Goal: Task Accomplishment & Management: Manage account settings

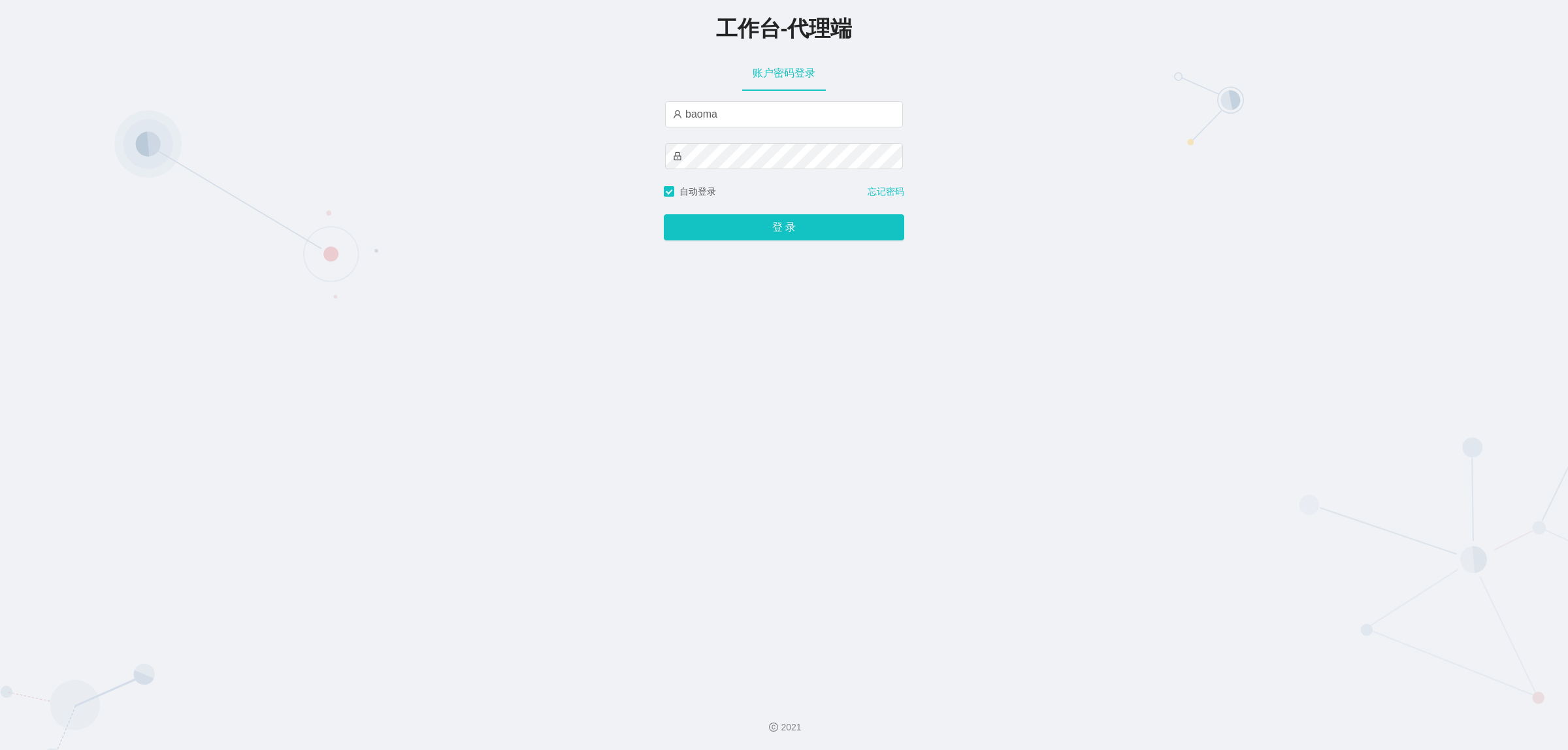
click at [748, 129] on div "baoma" at bounding box center [784, 143] width 238 height 84
click at [748, 122] on input "baoma" at bounding box center [784, 114] width 238 height 26
type input "damao"
click at [768, 232] on button "登 录" at bounding box center [784, 227] width 240 height 26
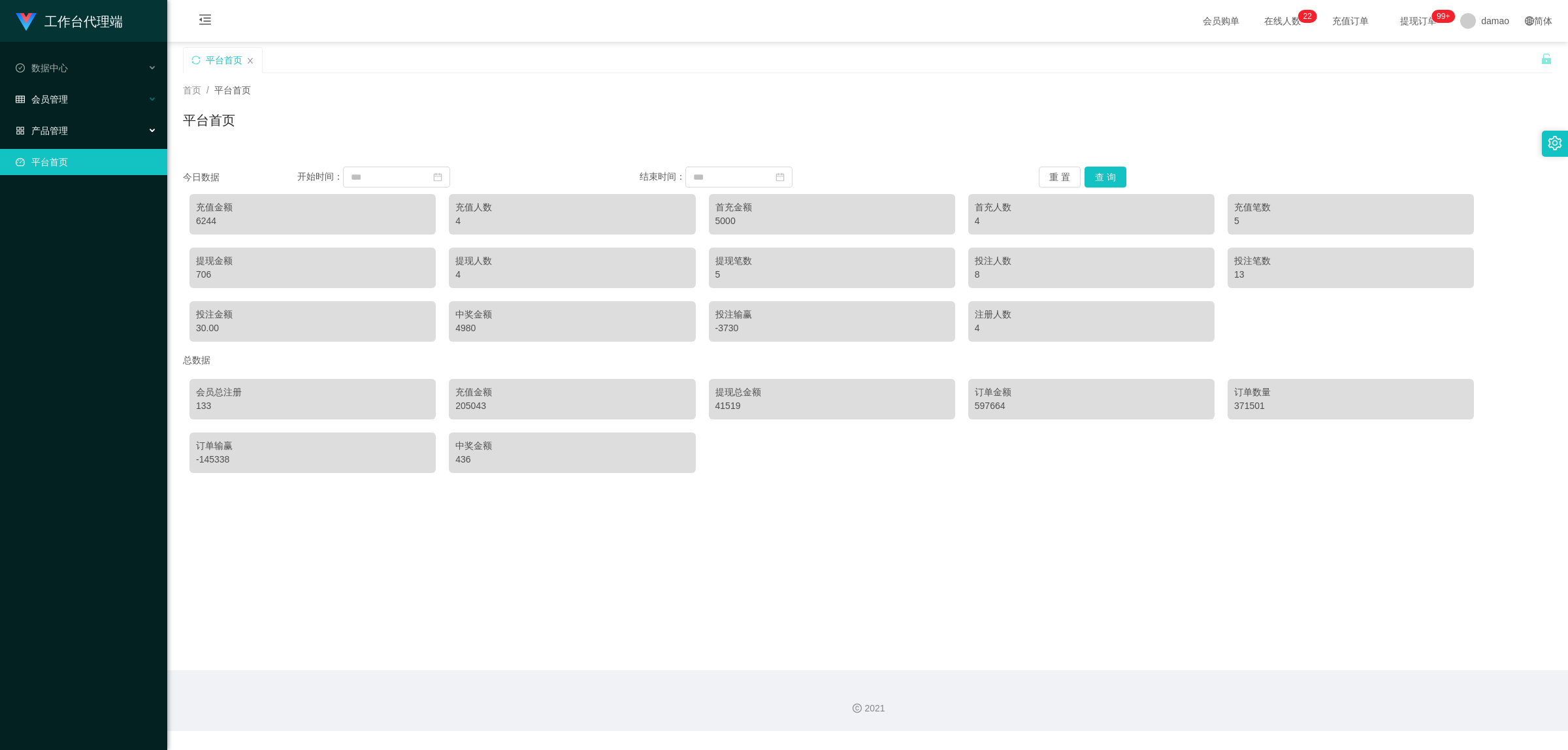
drag, startPoint x: 62, startPoint y: 123, endPoint x: 72, endPoint y: 107, distance: 18.9
click at [60, 123] on div "产品管理" at bounding box center [84, 131] width 167 height 26
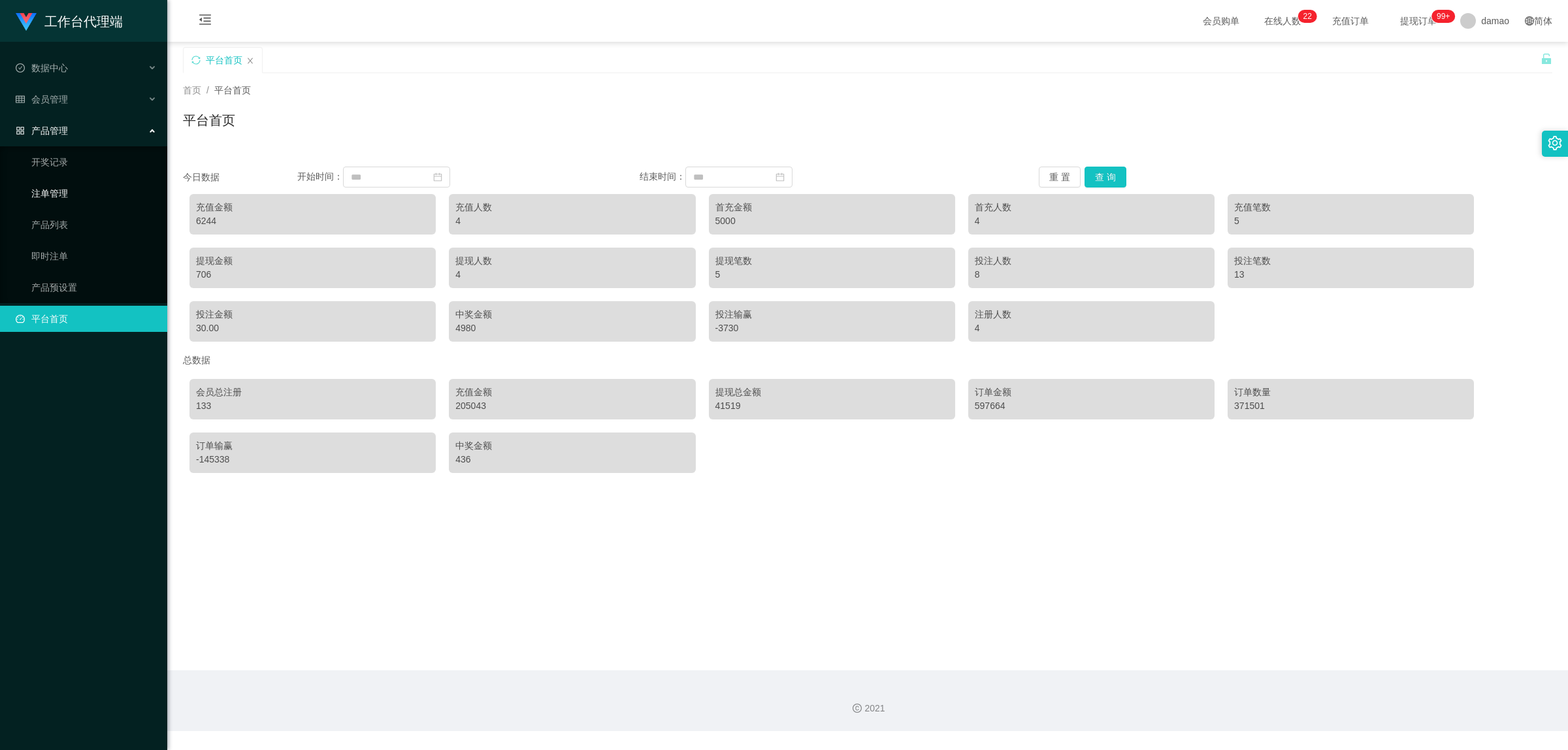
click at [67, 197] on link "注单管理" at bounding box center [94, 193] width 125 height 26
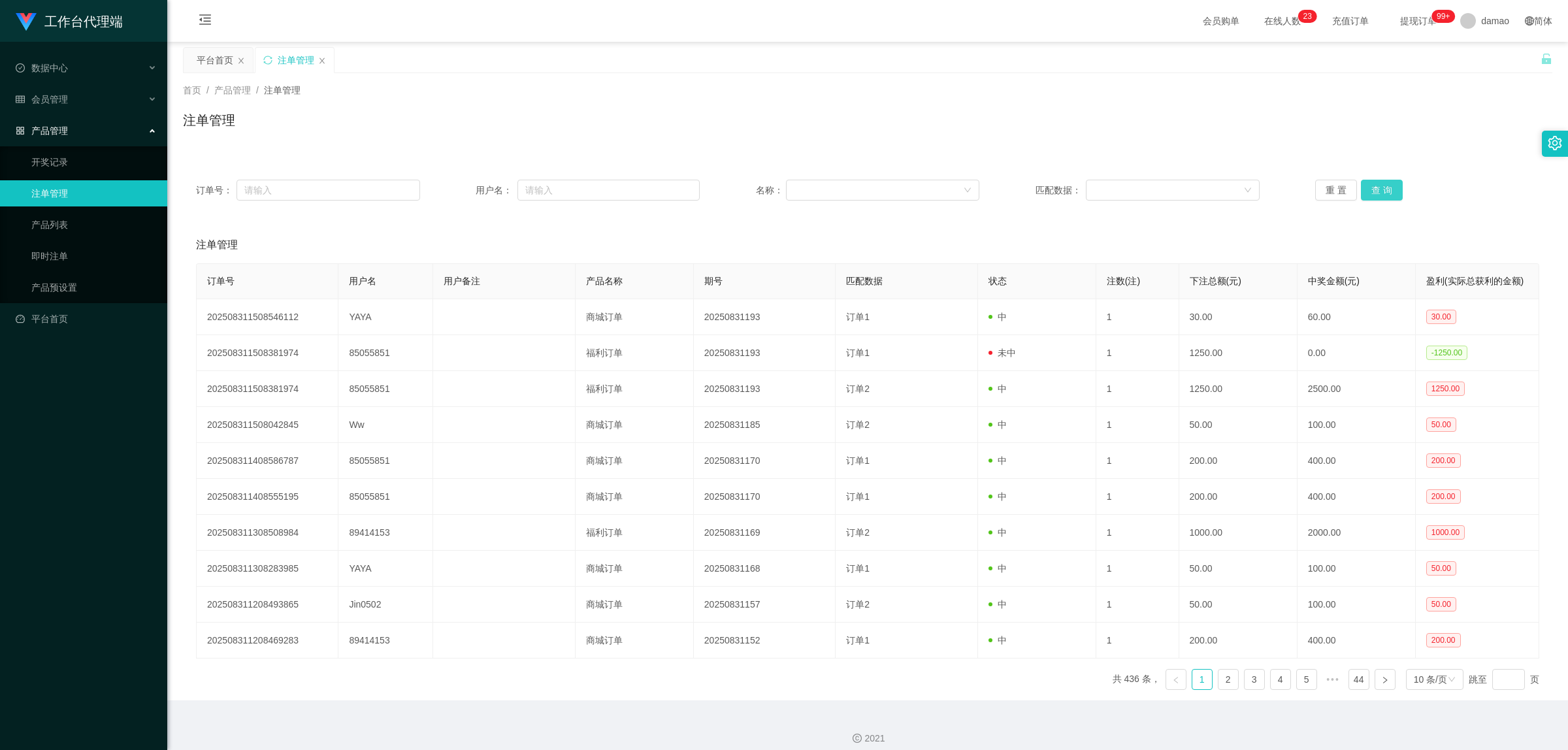
click at [1380, 195] on button "查 询" at bounding box center [1381, 189] width 42 height 21
click at [1377, 197] on button "查 询" at bounding box center [1381, 189] width 42 height 21
click at [1376, 198] on div "重 置 查 询" at bounding box center [1426, 189] width 224 height 21
click at [1376, 198] on button "查 询" at bounding box center [1381, 189] width 42 height 21
click at [70, 98] on div "会员管理" at bounding box center [84, 99] width 167 height 26
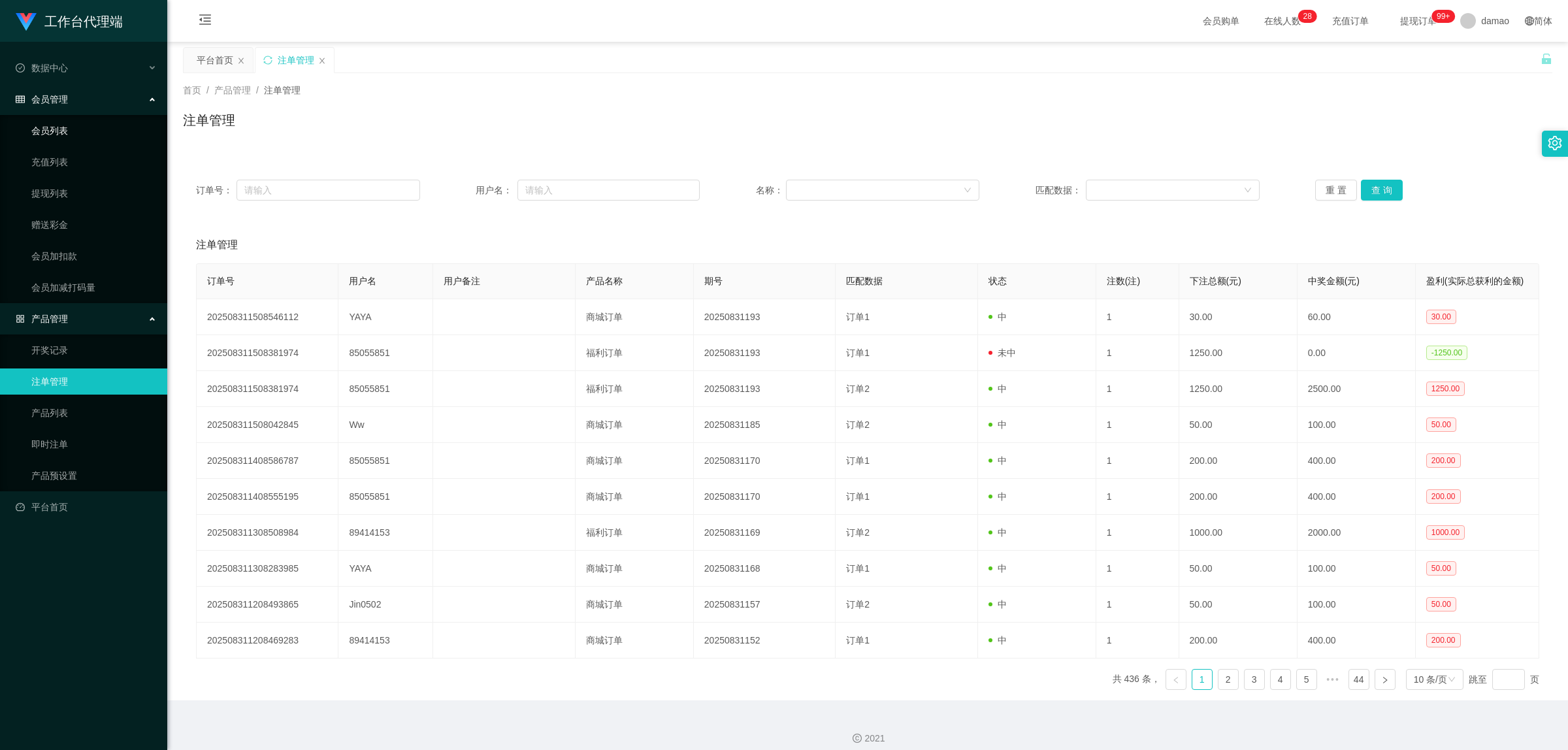
click at [67, 133] on link "会员列表" at bounding box center [94, 131] width 125 height 26
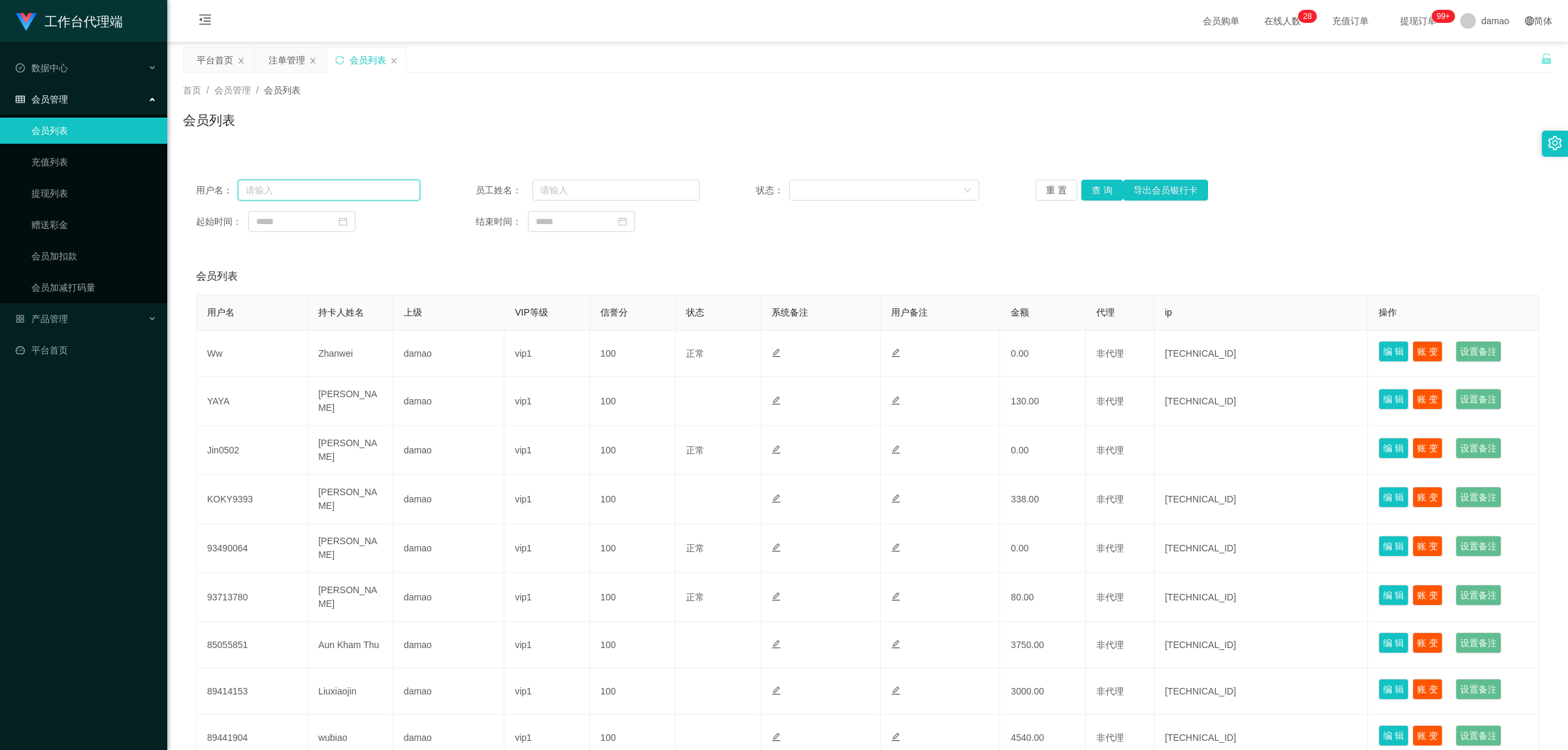
click at [354, 190] on input "text" at bounding box center [329, 189] width 182 height 21
paste input "KOKY9393"
type input "KOKY9393"
click at [1094, 190] on button "查 询" at bounding box center [1101, 189] width 42 height 21
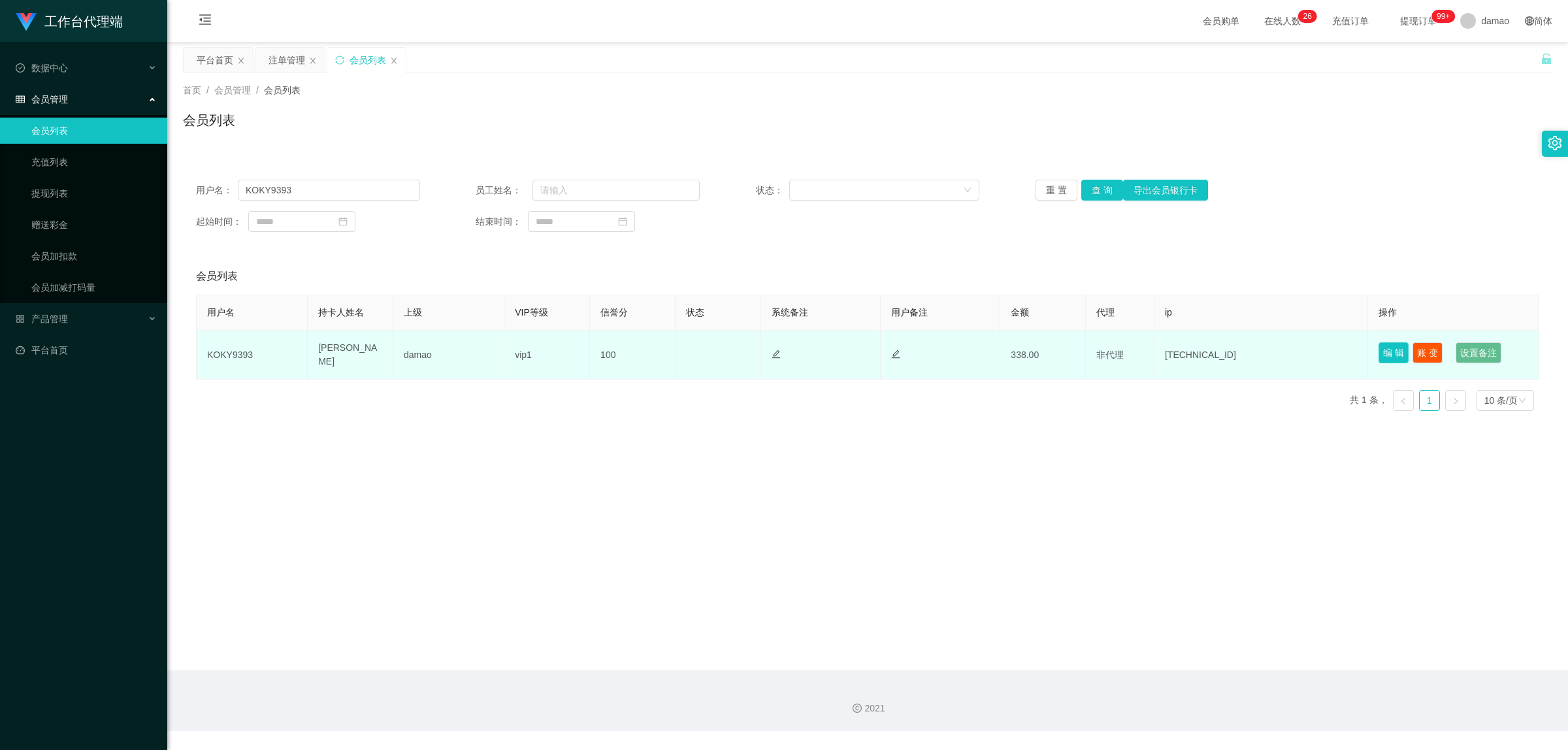
click at [1380, 353] on button "编 辑" at bounding box center [1393, 353] width 30 height 21
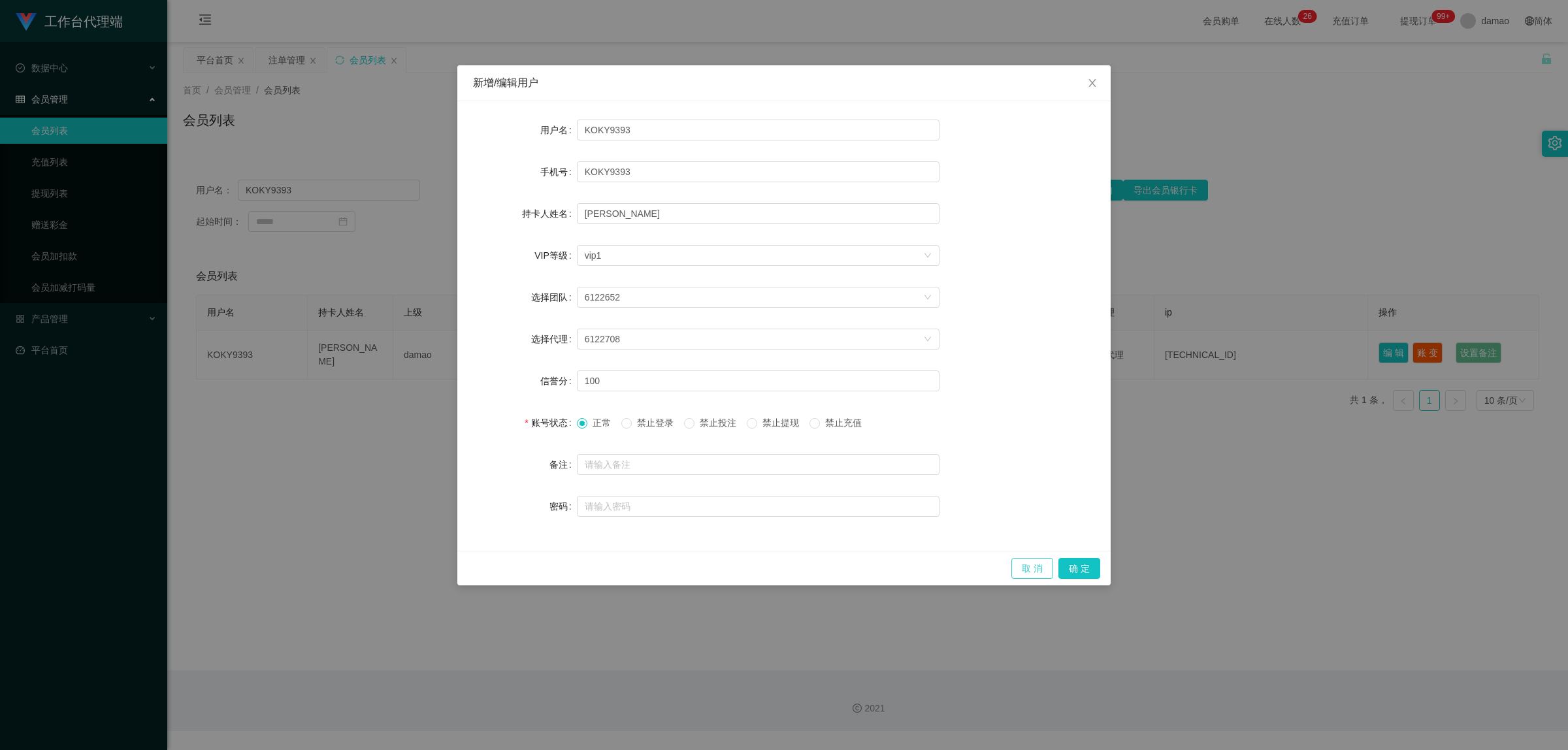
click at [1027, 565] on button "取 消" at bounding box center [1031, 568] width 42 height 21
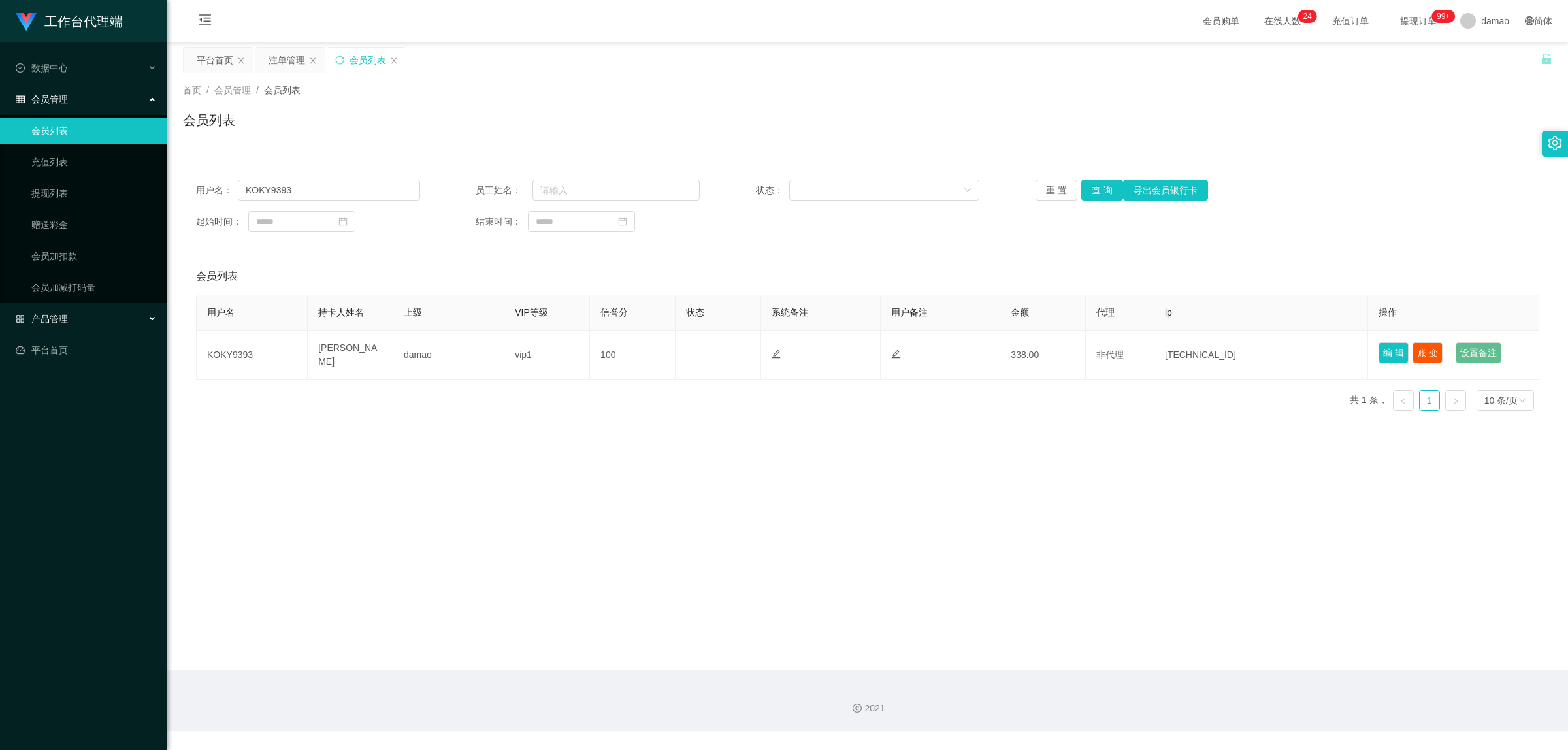
click at [69, 321] on div "产品管理" at bounding box center [84, 318] width 167 height 26
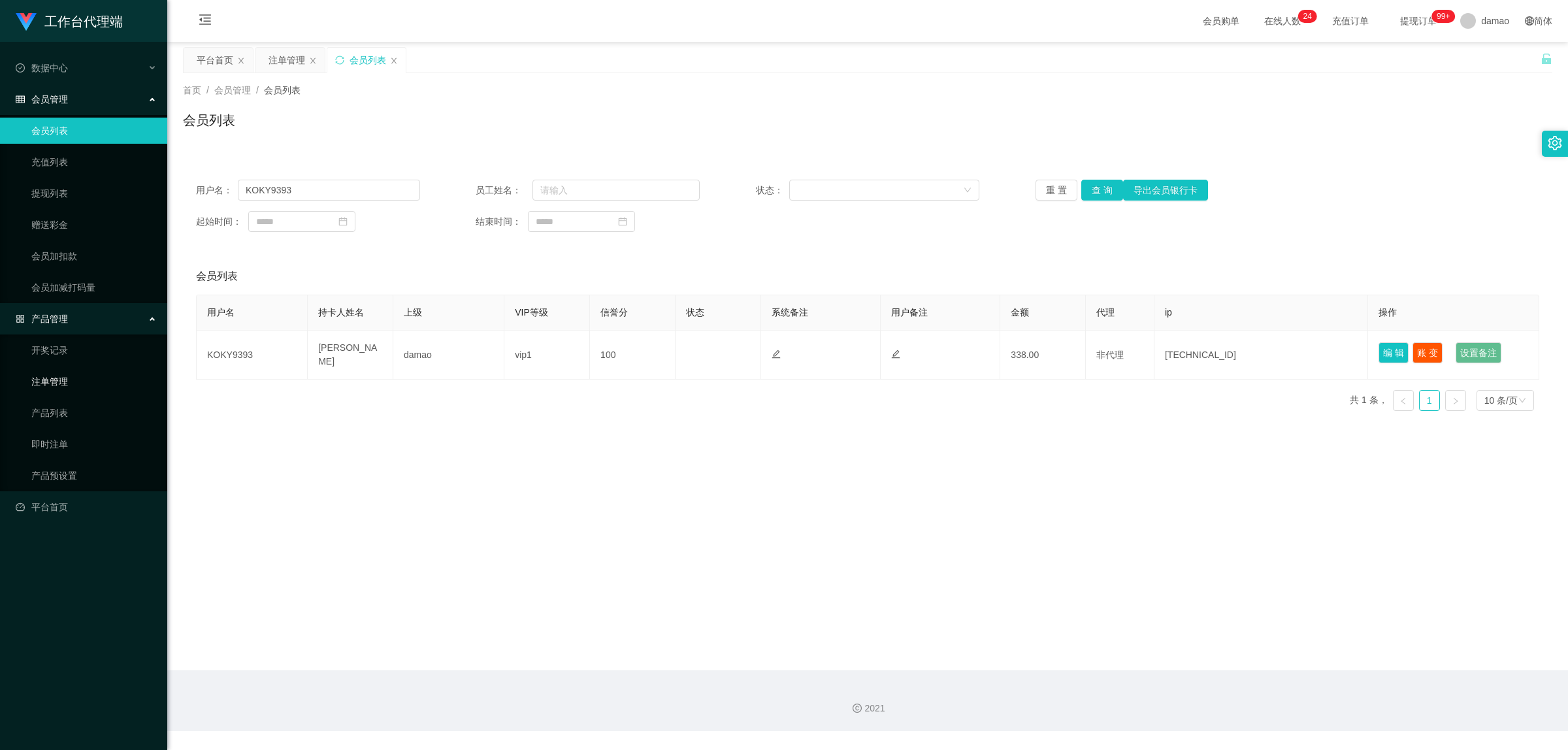
click at [67, 384] on link "注单管理" at bounding box center [94, 381] width 125 height 26
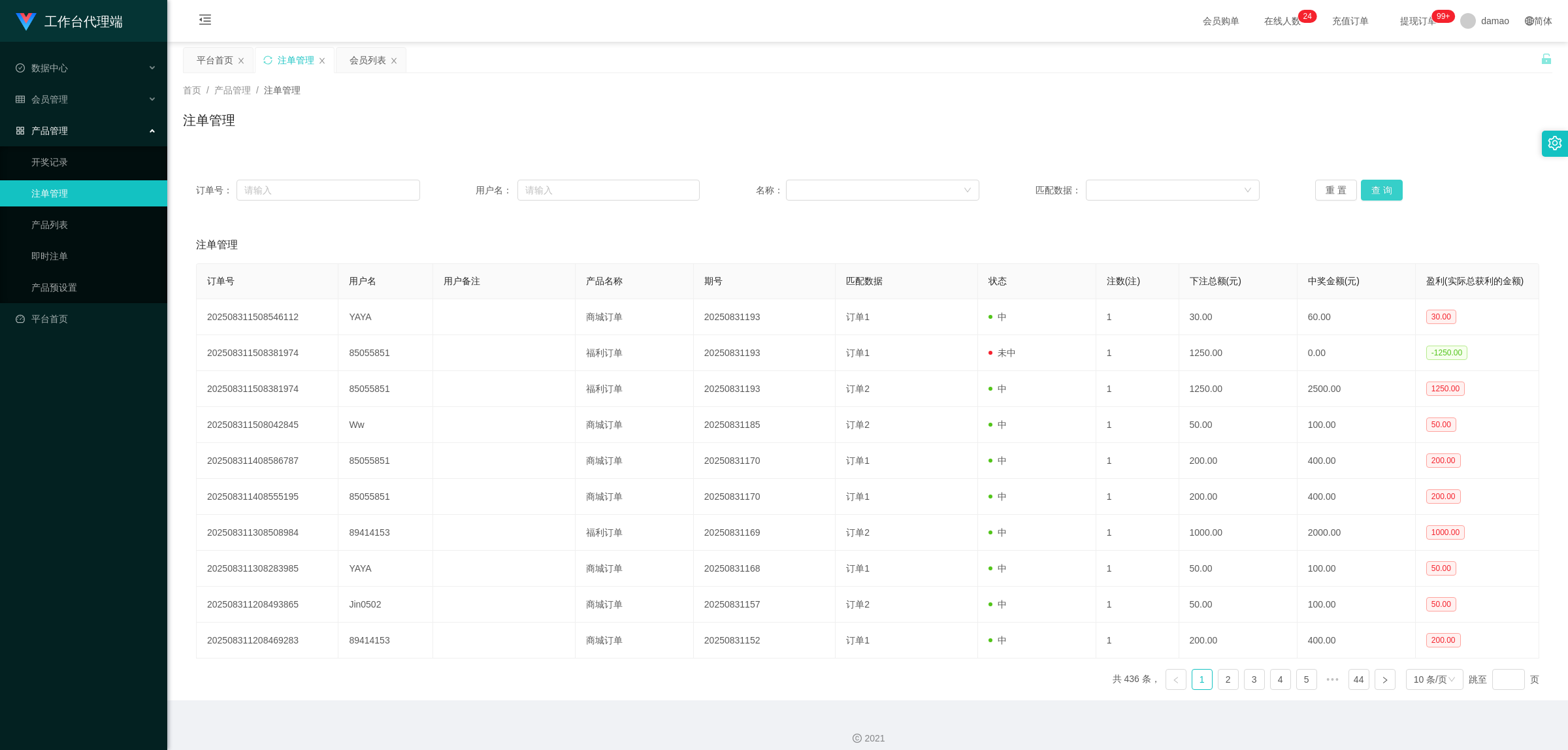
click at [1371, 191] on button "查 询" at bounding box center [1381, 189] width 42 height 21
